Goal: Information Seeking & Learning: Learn about a topic

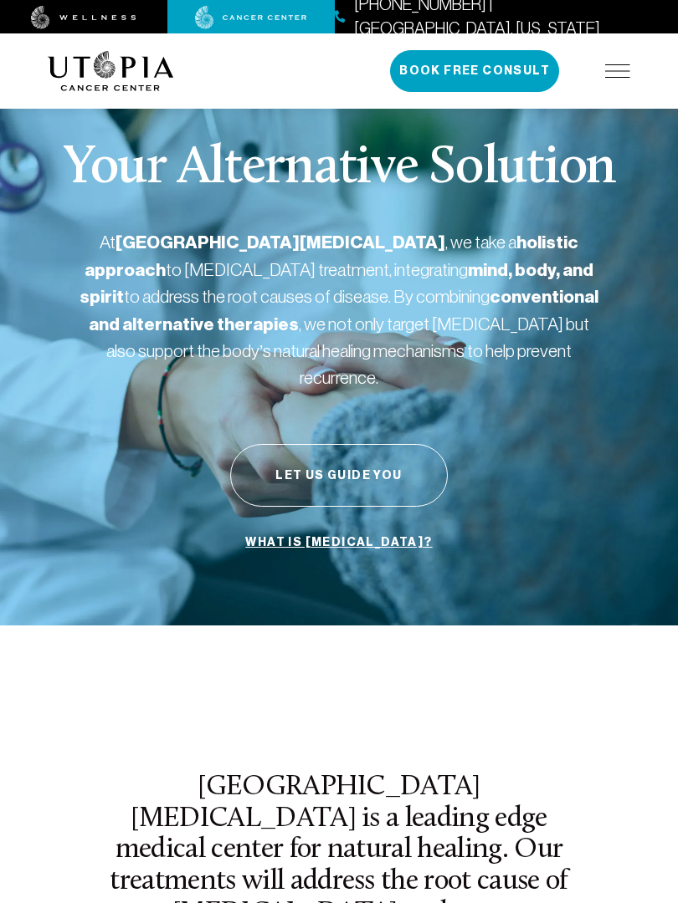
click at [528, 281] on p "At [GEOGRAPHIC_DATA][MEDICAL_DATA] , we take a holistic approach to [MEDICAL_DA…" at bounding box center [338, 309] width 519 height 161
click at [320, 263] on p "At [GEOGRAPHIC_DATA][MEDICAL_DATA] , we take a holistic approach to [MEDICAL_DA…" at bounding box center [338, 309] width 519 height 161
click at [197, 299] on p "At [GEOGRAPHIC_DATA][MEDICAL_DATA] , we take a holistic approach to [MEDICAL_DA…" at bounding box center [338, 309] width 519 height 161
click at [162, 242] on strong "[GEOGRAPHIC_DATA][MEDICAL_DATA]" at bounding box center [280, 243] width 330 height 22
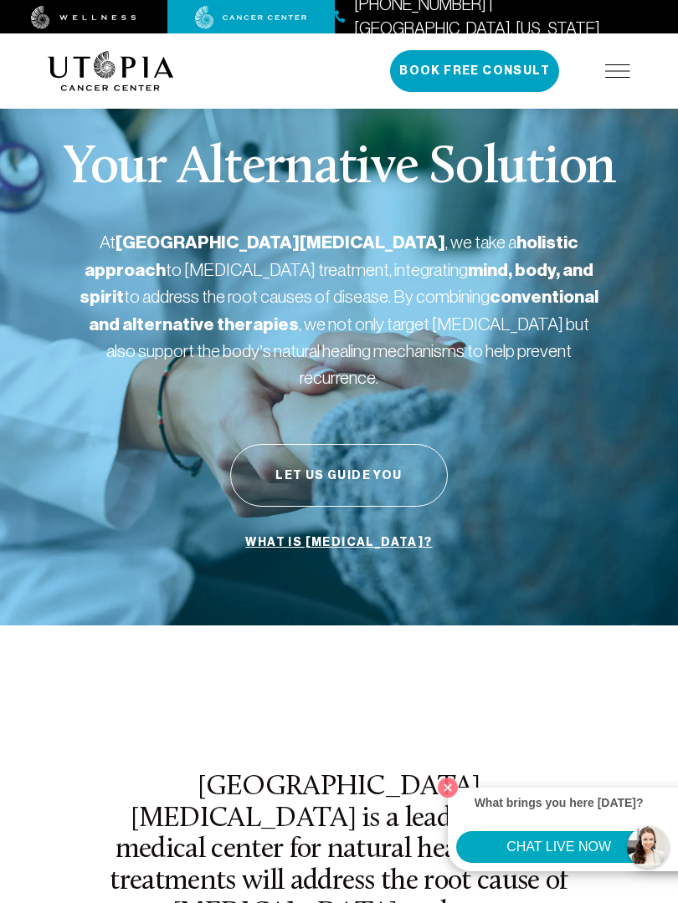
click at [560, 289] on p "At [GEOGRAPHIC_DATA][MEDICAL_DATA] , we take a holistic approach to [MEDICAL_DA…" at bounding box center [338, 309] width 519 height 161
click at [497, 285] on p "At [GEOGRAPHIC_DATA][MEDICAL_DATA] , we take a holistic approach to [MEDICAL_DA…" at bounding box center [338, 309] width 519 height 161
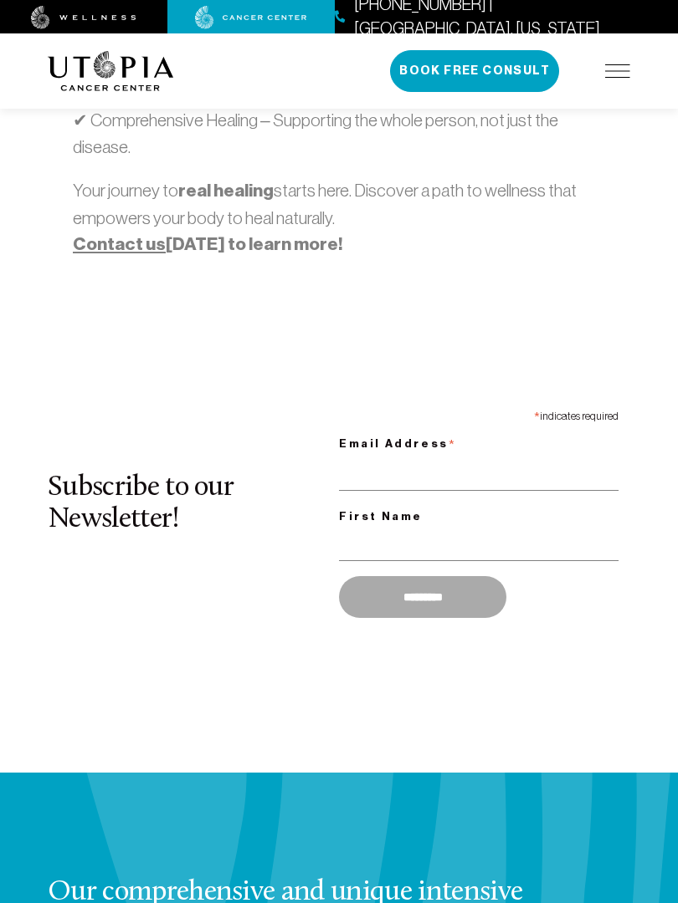
scroll to position [1989, 0]
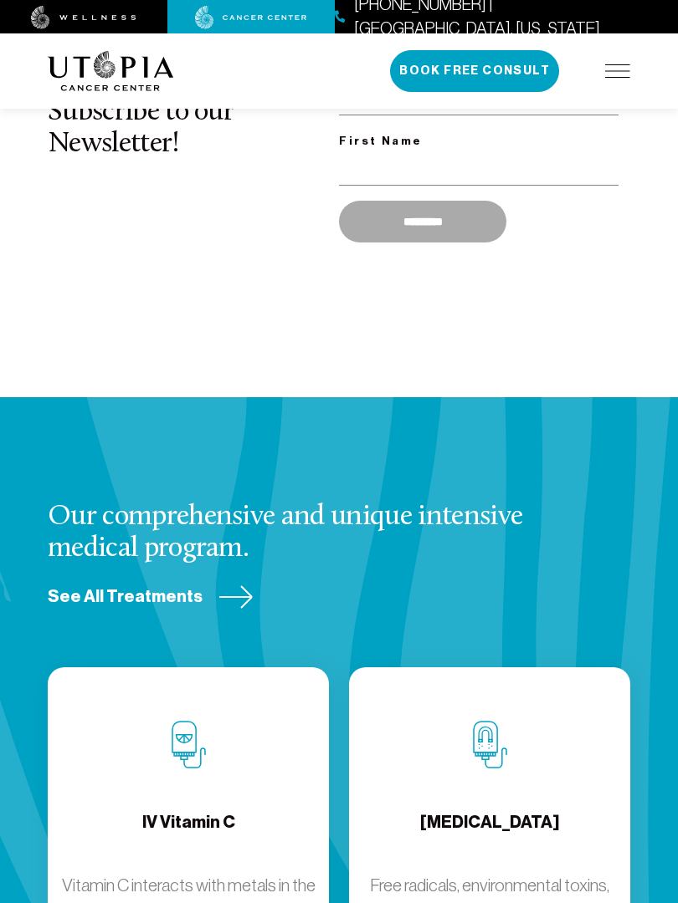
click at [144, 502] on div "Our comprehensive and unique intensive medical program. See All Treatments" at bounding box center [339, 555] width 582 height 106
click at [520, 201] on div "*********" at bounding box center [484, 222] width 291 height 42
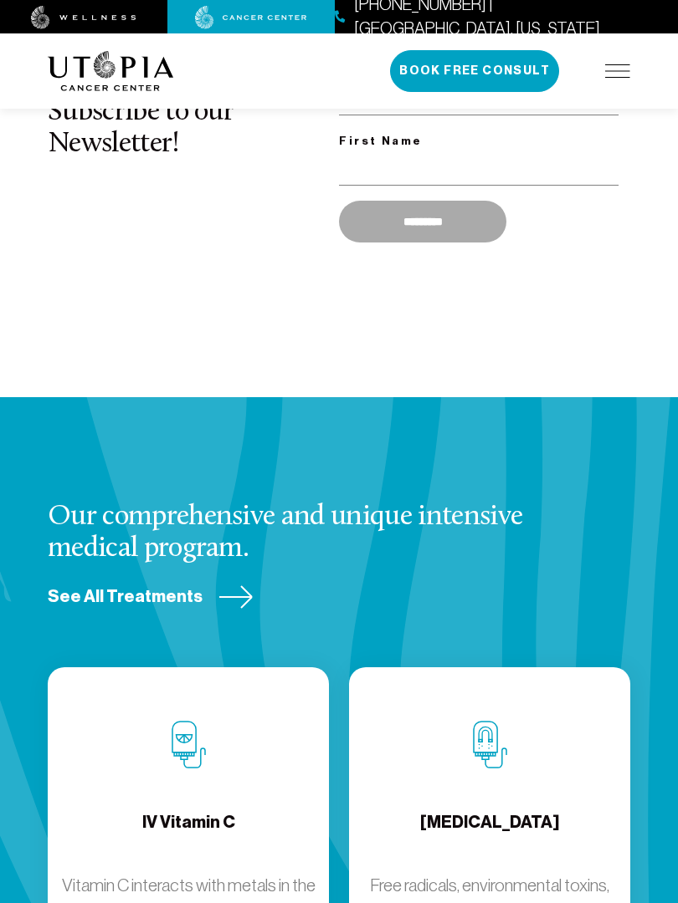
click at [312, 516] on div "Our comprehensive and unique intensive medical program. See All Treatments" at bounding box center [339, 555] width 582 height 106
click at [169, 586] on link "See All Treatments" at bounding box center [151, 597] width 206 height 23
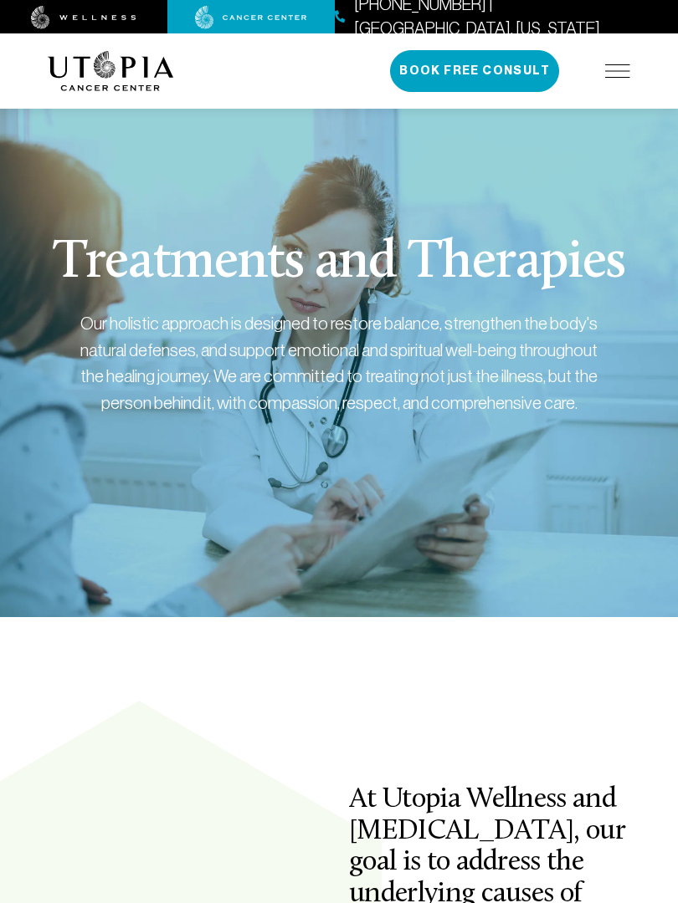
click at [163, 513] on div "Treatments and Therapies Our holistic approach is designed to restore balance, …" at bounding box center [339, 346] width 582 height 542
click at [344, 212] on div "Treatments and Therapies Our holistic approach is designed to restore balance, …" at bounding box center [339, 346] width 582 height 542
click at [252, 543] on div "Treatments and Therapies Our holistic approach is designed to restore balance, …" at bounding box center [339, 346] width 582 height 542
click at [205, 274] on h1 "Treatments and Therapies" at bounding box center [339, 264] width 572 height 54
click at [423, 116] on div "Treatments and Therapies Our holistic approach is designed to restore balance, …" at bounding box center [339, 346] width 582 height 542
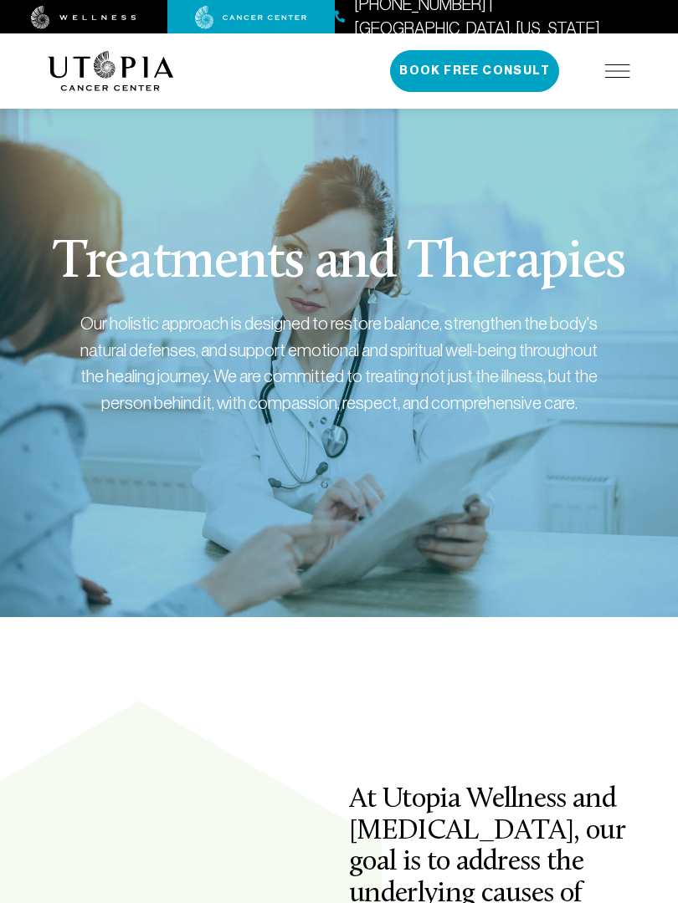
click at [245, 526] on div "Treatments and Therapies Our holistic approach is designed to restore balance, …" at bounding box center [339, 346] width 582 height 542
click at [274, 121] on div "Treatments and Therapies Our holistic approach is designed to restore balance, …" at bounding box center [339, 346] width 582 height 542
click at [347, 156] on div "Treatments and Therapies Our holistic approach is designed to restore balance, …" at bounding box center [339, 346] width 582 height 542
click at [282, 156] on div "Treatments and Therapies Our holistic approach is designed to restore balance, …" at bounding box center [339, 346] width 582 height 542
click at [313, 115] on div "Treatments and Therapies Our holistic approach is designed to restore balance, …" at bounding box center [339, 346] width 582 height 542
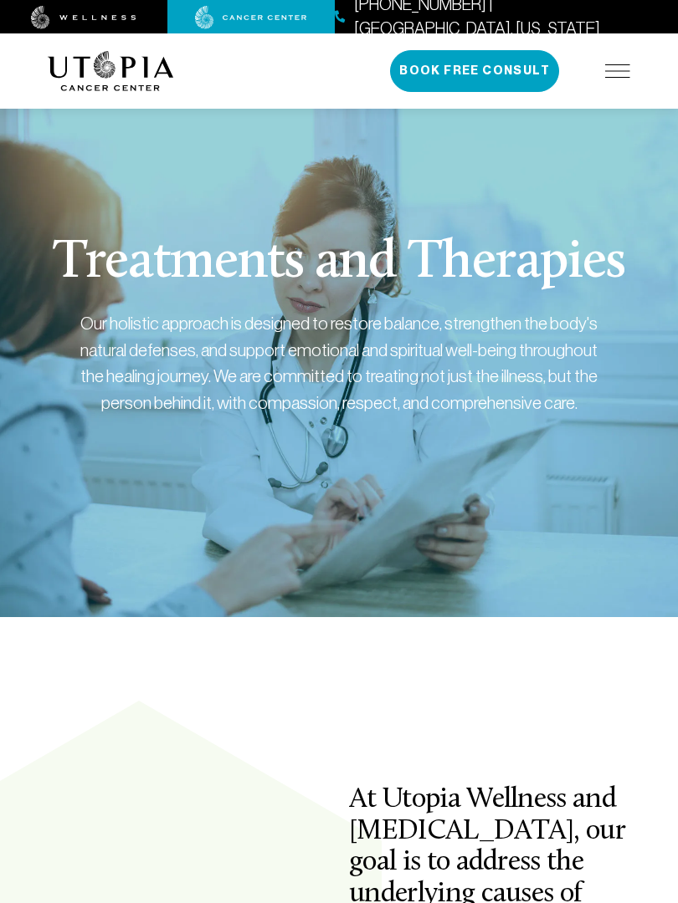
click at [317, 416] on div "Our holistic approach is designed to restore balance, strengthen the body's nat…" at bounding box center [338, 362] width 519 height 105
click at [336, 446] on div "Treatments and Therapies Our holistic approach is designed to restore balance, …" at bounding box center [339, 346] width 582 height 542
click at [310, 327] on div "Our holistic approach is designed to restore balance, strengthen the body's nat…" at bounding box center [338, 362] width 519 height 105
click at [345, 369] on div "Our holistic approach is designed to restore balance, strengthen the body's nat…" at bounding box center [338, 362] width 519 height 105
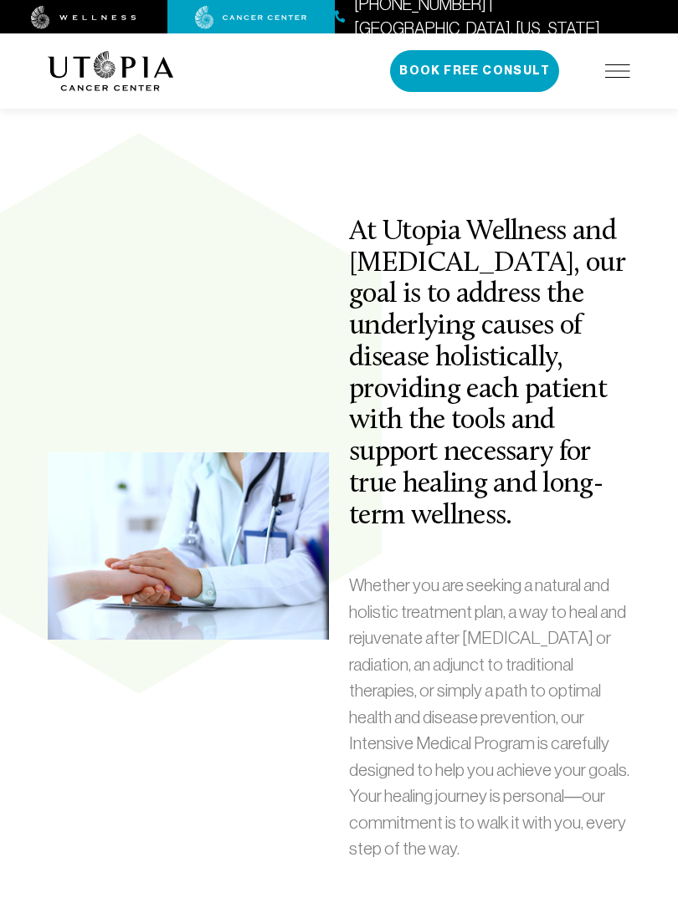
scroll to position [2739, 0]
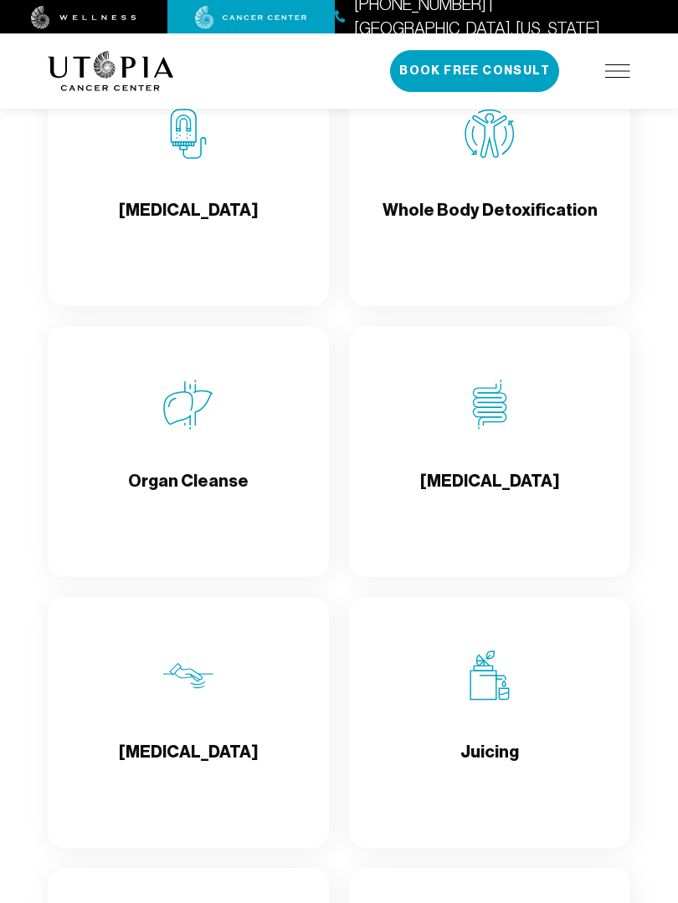
click at [355, 703] on div "Juicing" at bounding box center [489, 722] width 281 height 251
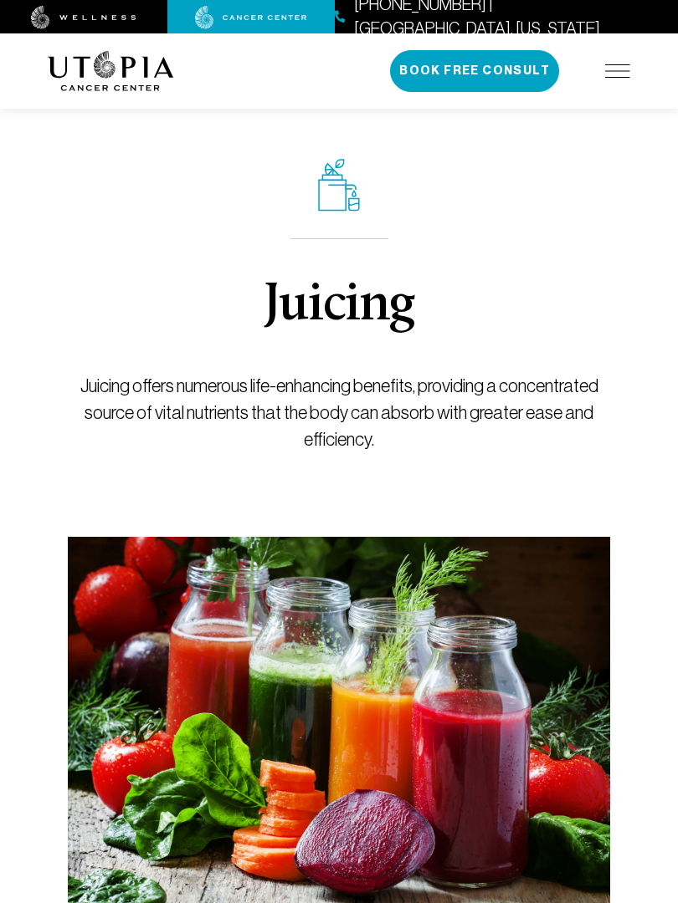
click at [205, 217] on div "Juicing Juicing offers numerous life-enhancing benefits, providing a concentrat…" at bounding box center [339, 306] width 542 height 462
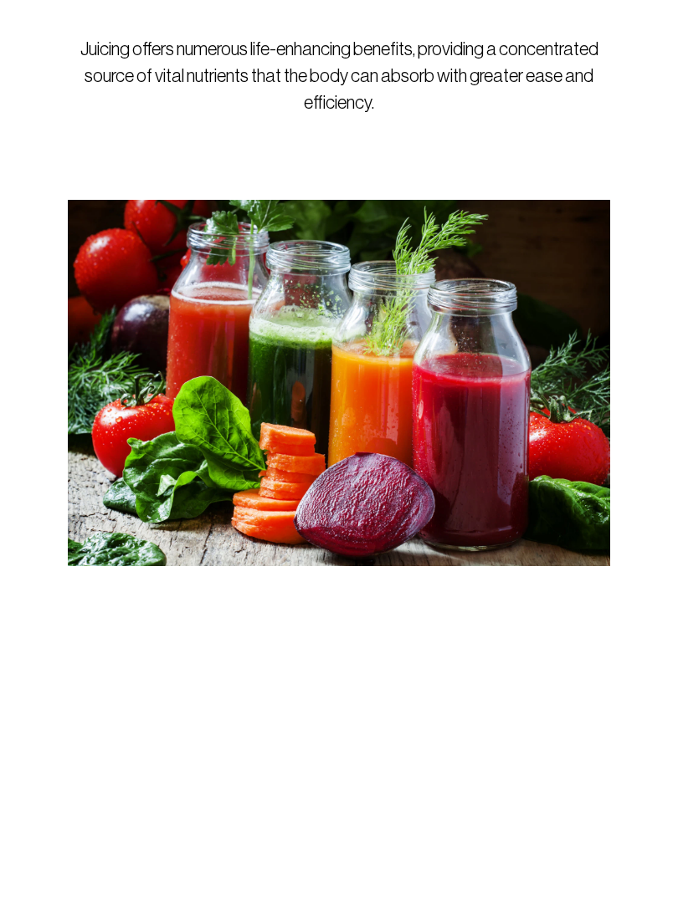
click at [268, 537] on img at bounding box center [339, 723] width 542 height 372
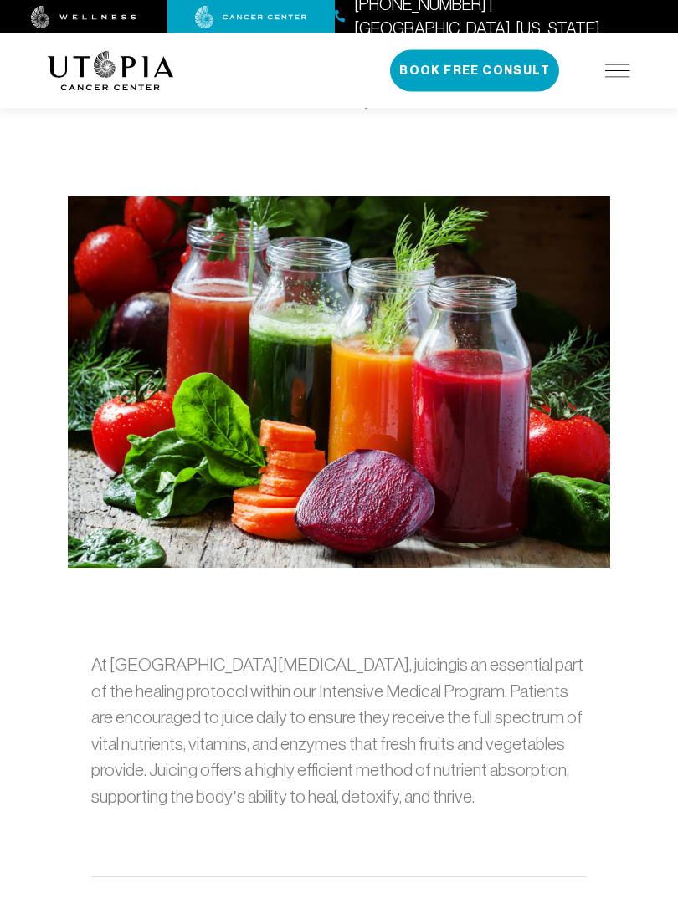
scroll to position [1893, 0]
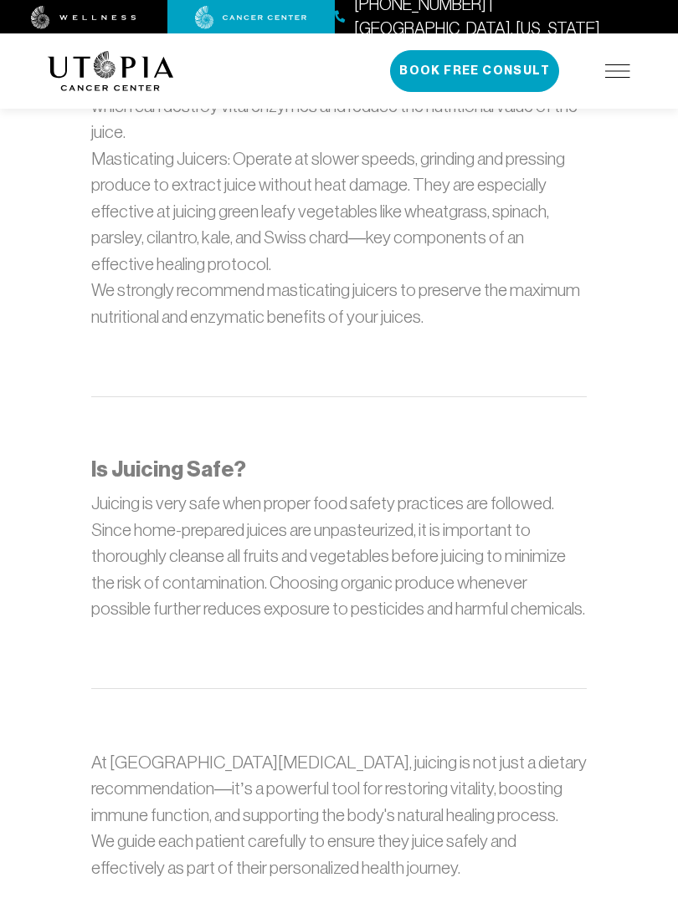
click at [332, 490] on p "Juicing is very safe when proper food safety practices are followed. Since home…" at bounding box center [338, 556] width 495 height 132
click at [491, 146] on li "Masticating Juicers: Operate at slower speeds, grinding and pressing produce to…" at bounding box center [338, 212] width 495 height 132
click at [274, 202] on li "Masticating Juicers: Operate at slower speeds, grinding and pressing produce to…" at bounding box center [338, 212] width 495 height 132
click at [350, 749] on p "At [GEOGRAPHIC_DATA][MEDICAL_DATA], juicing is not just a dietary recommendatio…" at bounding box center [338, 815] width 495 height 132
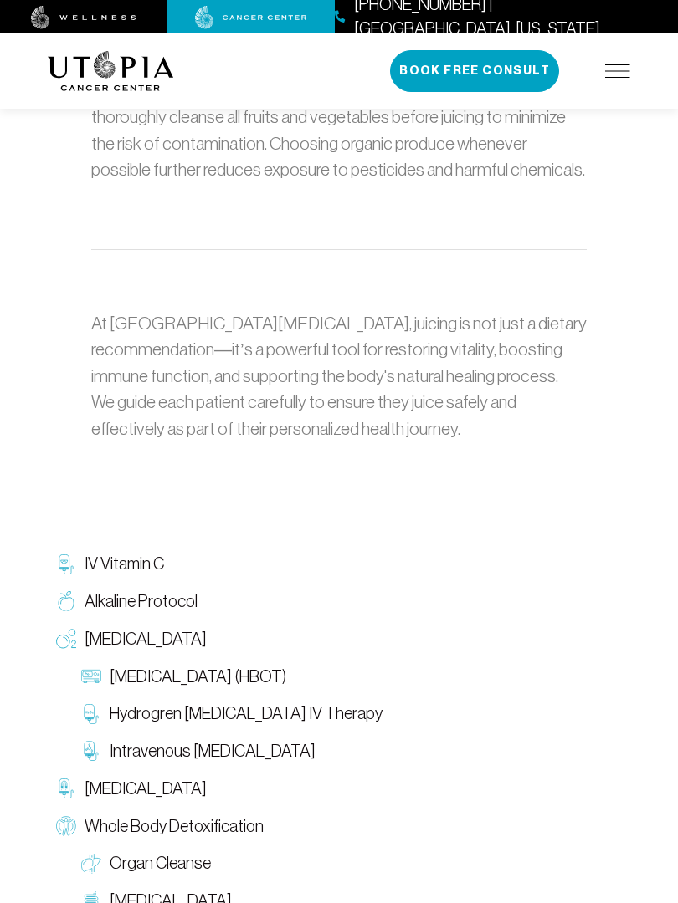
click at [176, 621] on link "[MEDICAL_DATA]" at bounding box center [339, 640] width 582 height 38
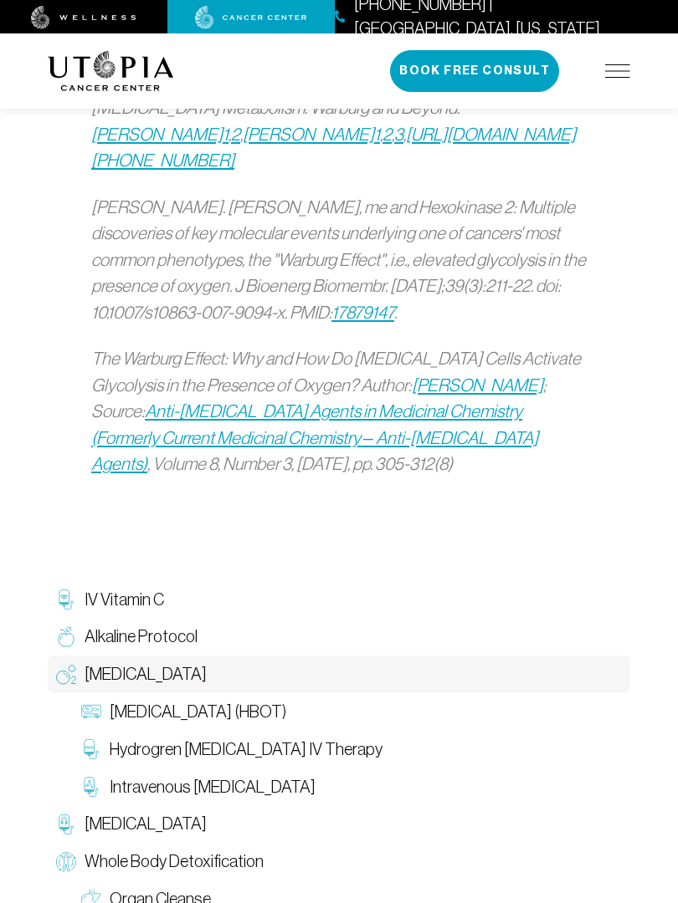
scroll to position [1902, 0]
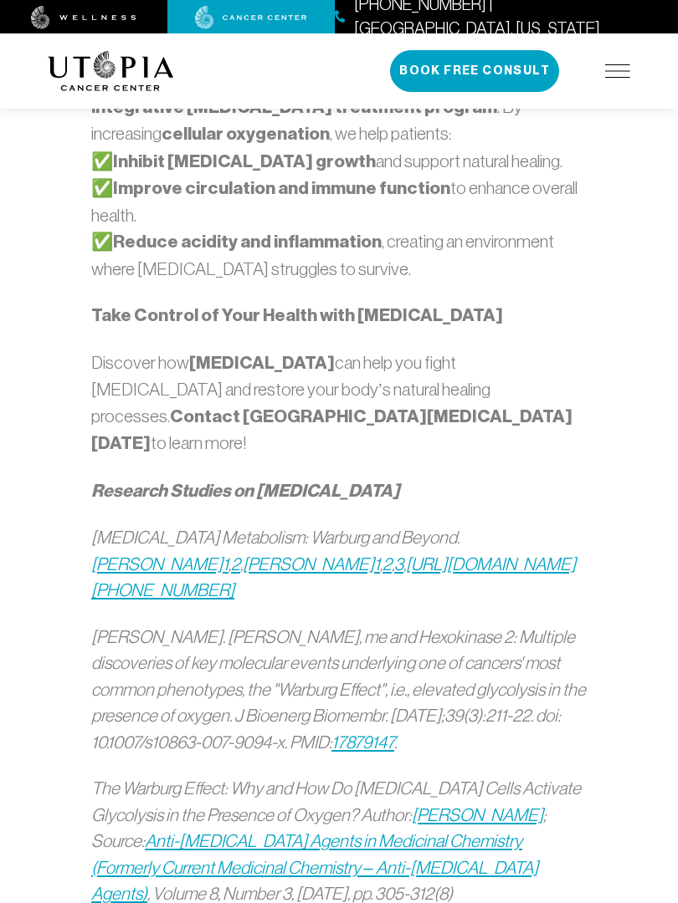
click at [294, 627] on em "[PERSON_NAME]. [PERSON_NAME], me and Hexokinase 2: Multiple discoveries of key …" at bounding box center [338, 689] width 494 height 125
click at [293, 627] on em "[PERSON_NAME]. [PERSON_NAME], me and Hexokinase 2: Multiple discoveries of key …" at bounding box center [338, 689] width 494 height 125
click at [289, 350] on p "Discover how [MEDICAL_DATA] can help you fight [MEDICAL_DATA] and restore your …" at bounding box center [338, 404] width 495 height 108
click at [223, 627] on em "[PERSON_NAME]. [PERSON_NAME], me and Hexokinase 2: Multiple discoveries of key …" at bounding box center [338, 689] width 494 height 125
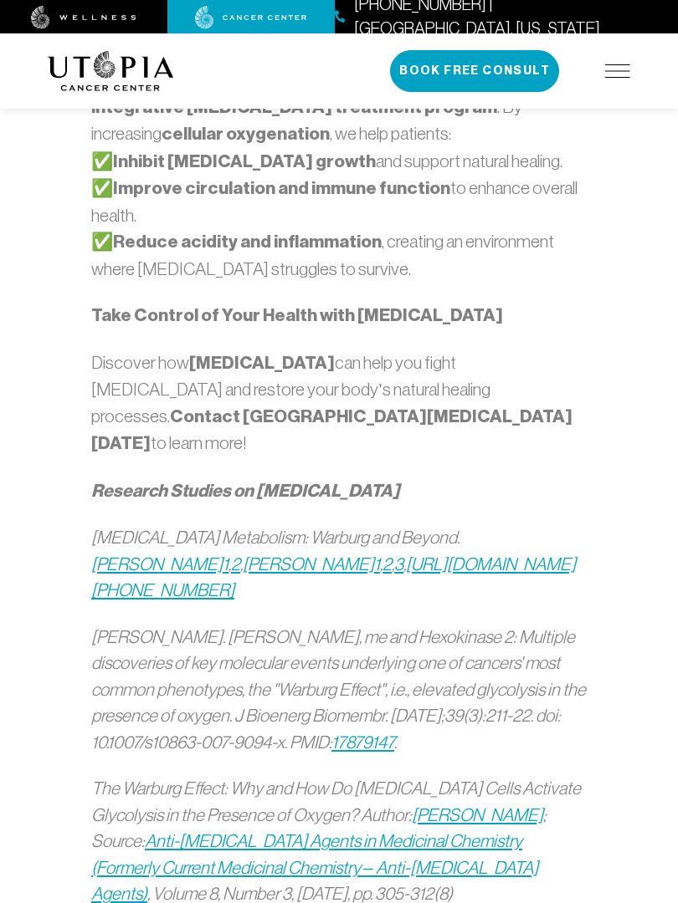
click at [254, 350] on p "Discover how [MEDICAL_DATA] can help you fight [MEDICAL_DATA] and restore your …" at bounding box center [338, 404] width 495 height 108
click at [327, 350] on p "Discover how [MEDICAL_DATA] can help you fight [MEDICAL_DATA] and restore your …" at bounding box center [338, 404] width 495 height 108
click at [324, 304] on strong "Take Control of Your Health with [MEDICAL_DATA]" at bounding box center [297, 315] width 412 height 22
click at [209, 304] on strong "Take Control of Your Health with [MEDICAL_DATA]" at bounding box center [297, 315] width 412 height 22
click at [319, 350] on p "Discover how [MEDICAL_DATA] can help you fight [MEDICAL_DATA] and restore your …" at bounding box center [338, 404] width 495 height 108
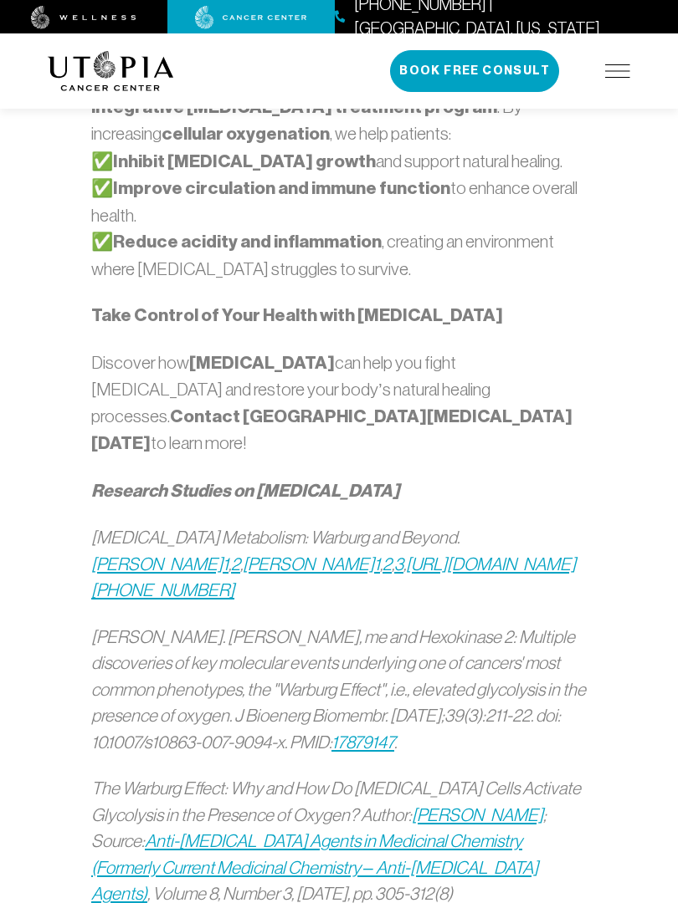
click at [217, 139] on p "Based on [PERSON_NAME]’s groundbreaking research , we offer [MEDICAL_DATA] as a…" at bounding box center [338, 160] width 495 height 243
click at [286, 350] on p "Discover how [MEDICAL_DATA] can help you fight [MEDICAL_DATA] and restore your …" at bounding box center [338, 404] width 495 height 108
click at [212, 352] on strong "[MEDICAL_DATA]" at bounding box center [262, 363] width 146 height 22
click at [480, 133] on p "Based on [PERSON_NAME]’s groundbreaking research , we offer [MEDICAL_DATA] as a…" at bounding box center [338, 160] width 495 height 243
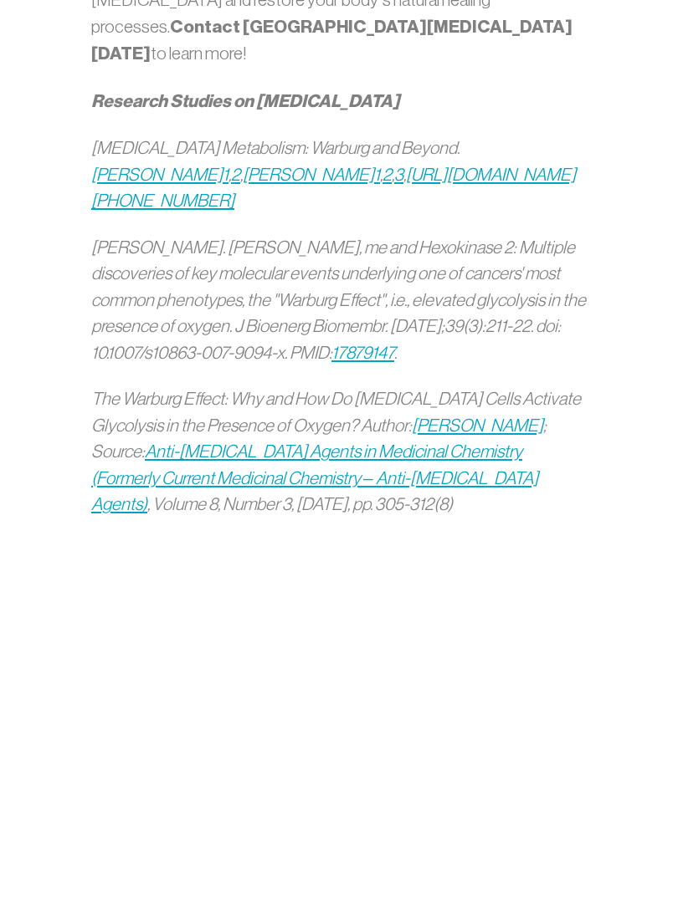
scroll to position [2572, 0]
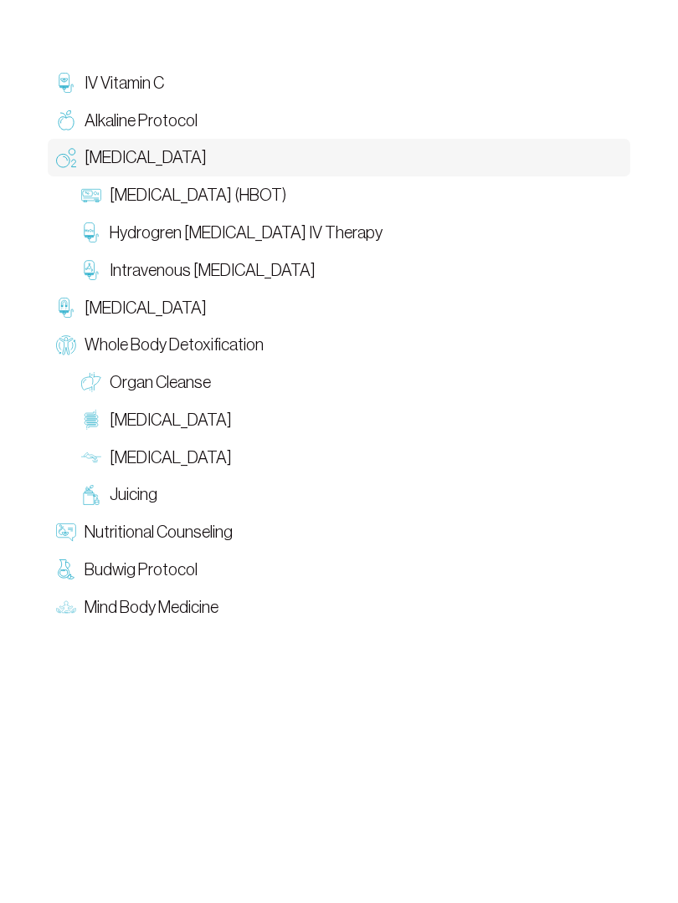
click at [299, 716] on link "[MEDICAL_DATA]" at bounding box center [351, 735] width 557 height 38
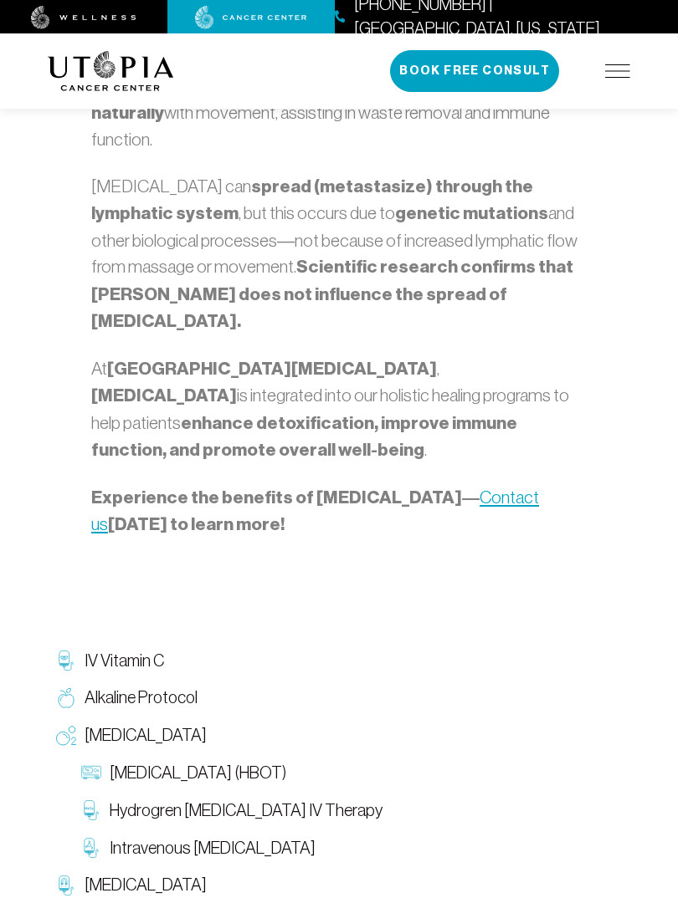
click at [329, 903] on html "[PHONE_NUMBER] | [GEOGRAPHIC_DATA], [US_STATE] About Us Treatments Patient Stor…" at bounding box center [339, 586] width 678 height 5277
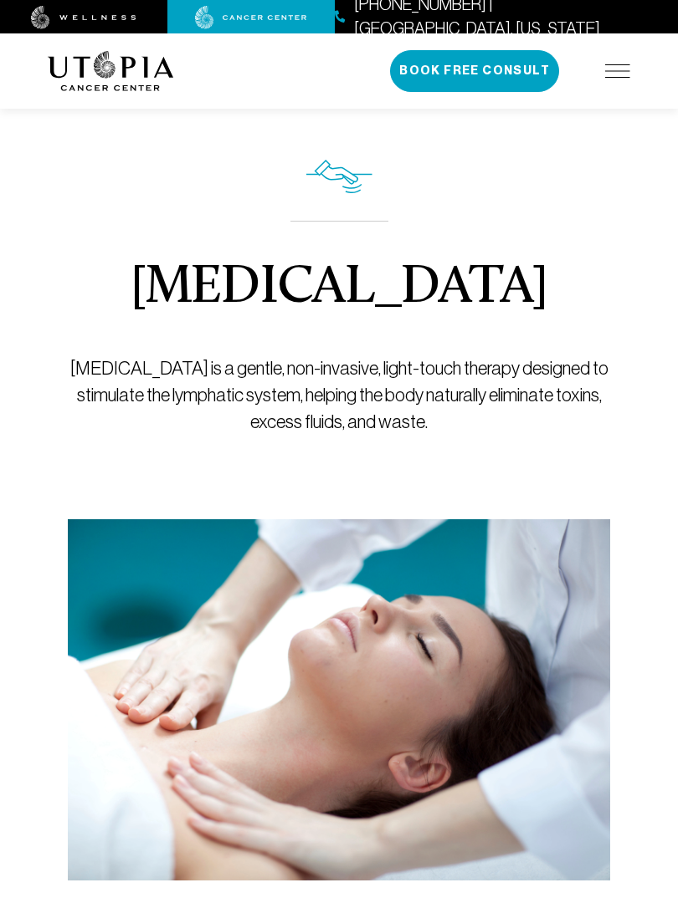
click at [348, 500] on div "[MEDICAL_DATA] [MEDICAL_DATA] is a gentle, non-invasive, light-touch therapy de…" at bounding box center [339, 297] width 542 height 444
click at [183, 418] on p "[MEDICAL_DATA] is a gentle, non-invasive, light-touch therapy designed to stimu…" at bounding box center [339, 395] width 542 height 80
click at [352, 504] on div "[MEDICAL_DATA] [MEDICAL_DATA] is a gentle, non-invasive, light-touch therapy de…" at bounding box center [339, 297] width 542 height 444
click at [294, 207] on div "[MEDICAL_DATA] [MEDICAL_DATA] is a gentle, non-invasive, light-touch therapy de…" at bounding box center [339, 297] width 542 height 444
click at [345, 197] on div "[MEDICAL_DATA] [MEDICAL_DATA] is a gentle, non-invasive, light-touch therapy de…" at bounding box center [339, 297] width 542 height 444
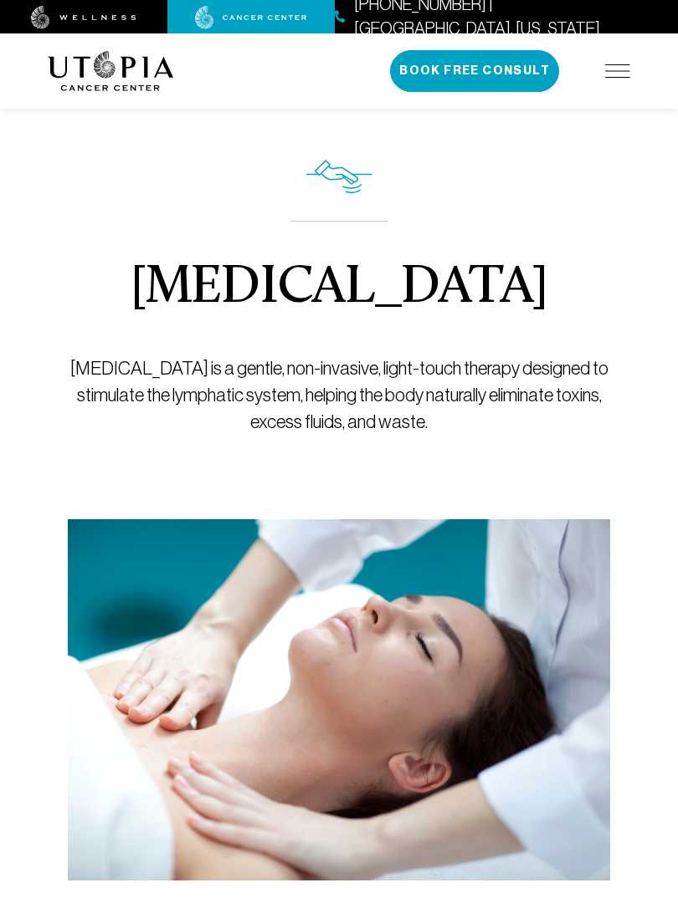
click at [329, 158] on div "[MEDICAL_DATA] [MEDICAL_DATA] is a gentle, non-invasive, light-touch therapy de…" at bounding box center [339, 297] width 542 height 444
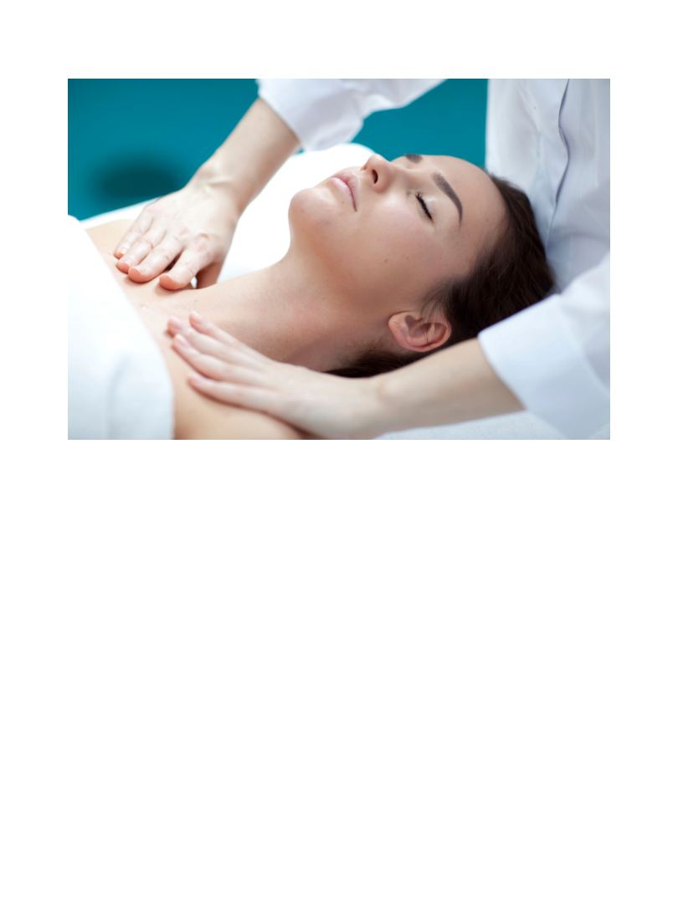
click at [272, 519] on img at bounding box center [339, 699] width 542 height 361
click at [205, 519] on img at bounding box center [339, 699] width 542 height 361
click at [323, 519] on img at bounding box center [339, 699] width 542 height 361
click at [326, 519] on img at bounding box center [339, 699] width 542 height 361
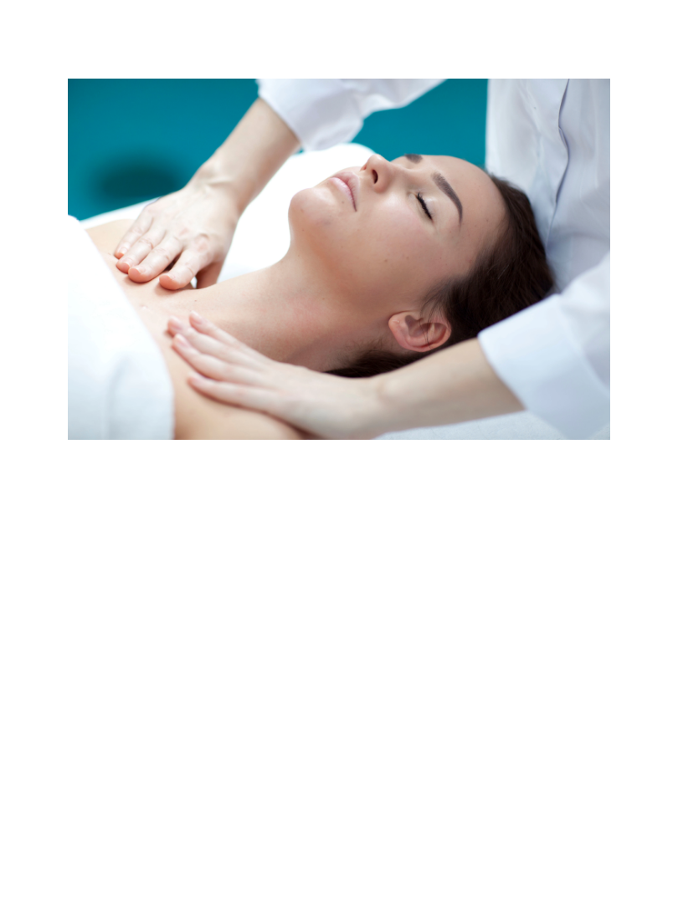
click at [350, 519] on img at bounding box center [339, 699] width 542 height 361
click at [266, 519] on img at bounding box center [339, 699] width 542 height 361
click at [293, 519] on img at bounding box center [339, 699] width 542 height 361
click at [170, 519] on img at bounding box center [339, 699] width 542 height 361
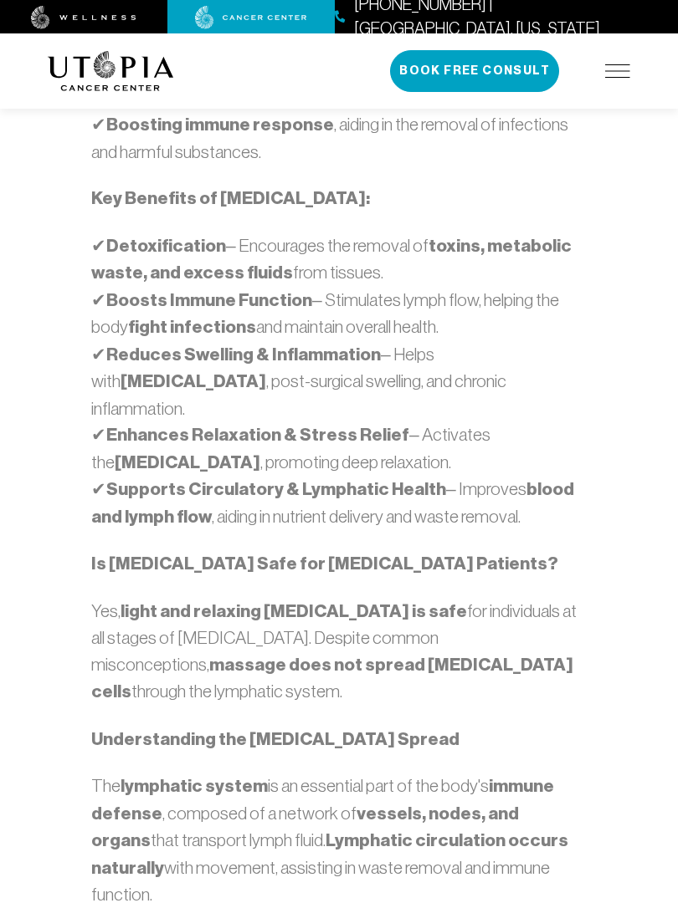
click at [325, 510] on div "At [GEOGRAPHIC_DATA][MEDICAL_DATA] , our Intensive Medical Program incorporates…" at bounding box center [338, 481] width 495 height 1626
click at [279, 289] on strong "Boosts Immune Function" at bounding box center [209, 300] width 206 height 22
click at [312, 553] on strong "Is [MEDICAL_DATA] Safe for [MEDICAL_DATA] Patients?" at bounding box center [324, 564] width 467 height 22
click at [315, 233] on p "✔ Detoxification – Encourages the removal of toxins, metabolic waste, and exces…" at bounding box center [338, 382] width 495 height 299
click at [284, 233] on p "✔ Detoxification – Encourages the removal of toxins, metabolic waste, and exces…" at bounding box center [338, 382] width 495 height 299
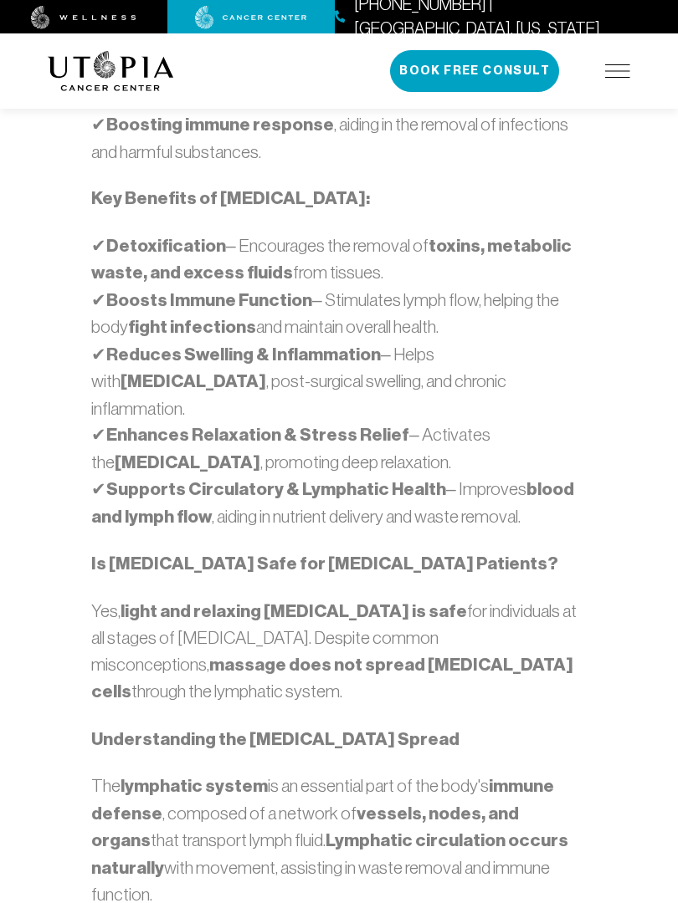
click at [326, 138] on div "At [GEOGRAPHIC_DATA][MEDICAL_DATA] , our Intensive Medical Program incorporates…" at bounding box center [338, 481] width 495 height 1626
click at [357, 263] on p "✔ Detoxification – Encourages the removal of toxins, metabolic waste, and exces…" at bounding box center [338, 382] width 495 height 299
click at [345, 803] on strong "vessels, nodes, and organs" at bounding box center [304, 827] width 427 height 49
click at [504, 126] on p "The lymphatic system consists of [MEDICAL_DATA], lymph nodes, and organs , acti…" at bounding box center [338, 17] width 495 height 297
click at [157, 110] on p "The lymphatic system consists of [MEDICAL_DATA], lymph nodes, and organs , acti…" at bounding box center [338, 17] width 495 height 297
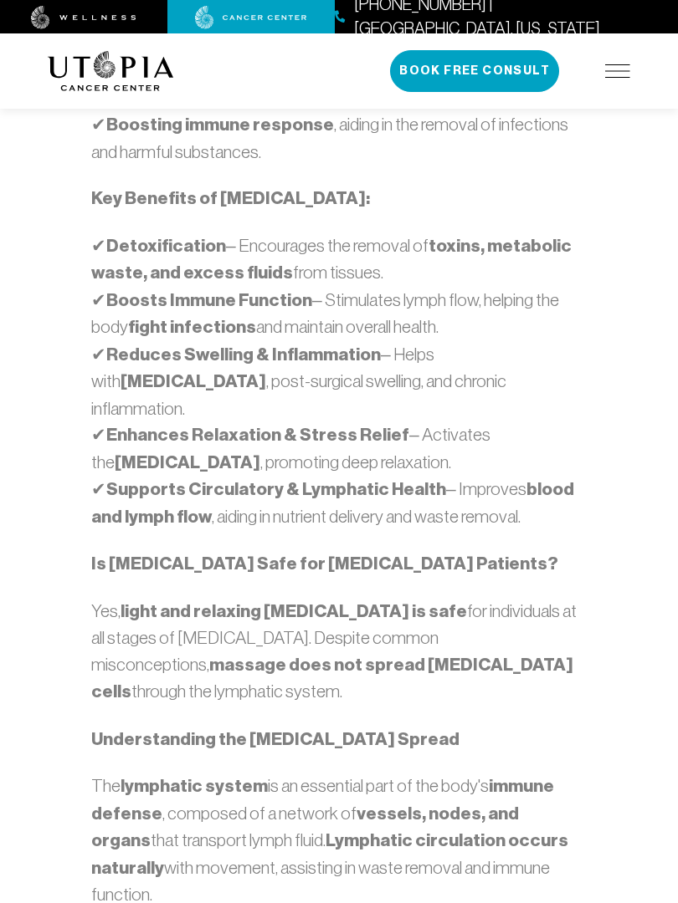
click at [222, 235] on strong "Detoxification" at bounding box center [166, 246] width 120 height 22
click at [188, 183] on div "At [GEOGRAPHIC_DATA][MEDICAL_DATA] , our Intensive Medical Program incorporates…" at bounding box center [338, 481] width 495 height 1626
click at [220, 187] on strong "Key Benefits of [MEDICAL_DATA]:" at bounding box center [230, 198] width 279 height 22
click at [197, 424] on strong "Enhances Relaxation & Stress Relief" at bounding box center [257, 435] width 303 height 22
click at [460, 101] on div "About Us Treatments Patient Stories [PHONE_NUMBER] | [GEOGRAPHIC_DATA], [US_STA…" at bounding box center [339, 70] width 582 height 75
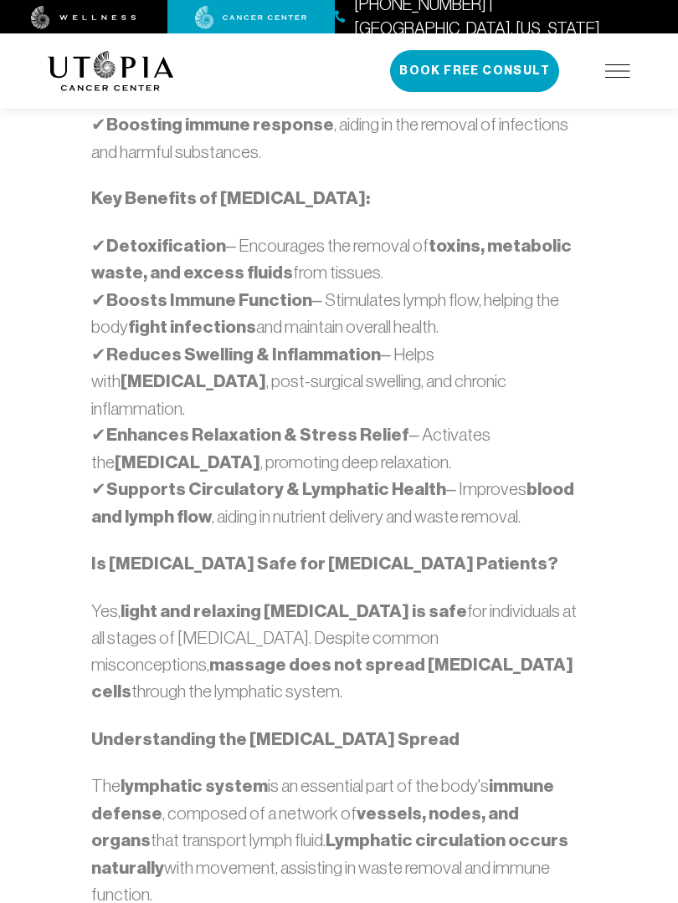
click at [322, 233] on p "✔ Detoxification – Encourages the removal of toxins, metabolic waste, and exces…" at bounding box center [338, 382] width 495 height 299
click at [340, 187] on strong "Key Benefits of [MEDICAL_DATA]:" at bounding box center [230, 198] width 279 height 22
